Goal: Find specific page/section: Find specific page/section

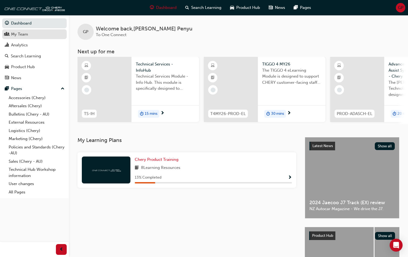
click at [15, 34] on div "My Team" at bounding box center [19, 34] width 17 height 6
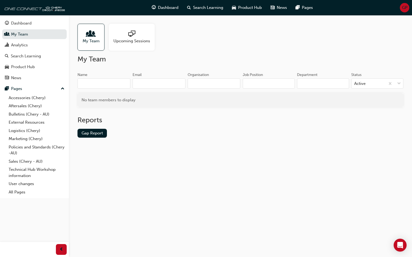
click at [91, 38] on span "people-icon" at bounding box center [90, 34] width 7 height 8
click at [405, 6] on span "GP" at bounding box center [404, 8] width 5 height 6
